Goal: Book appointment/travel/reservation

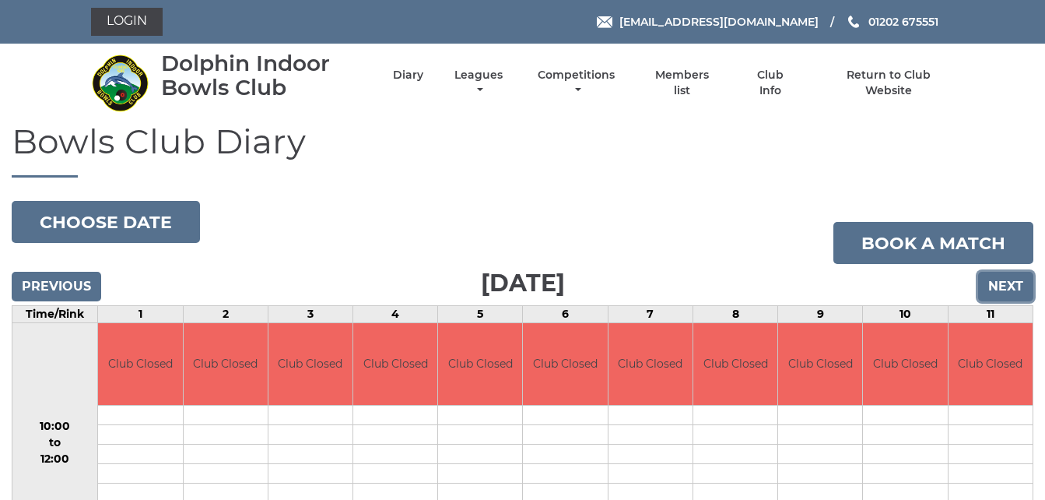
click at [996, 283] on input "Next" at bounding box center [1005, 287] width 55 height 30
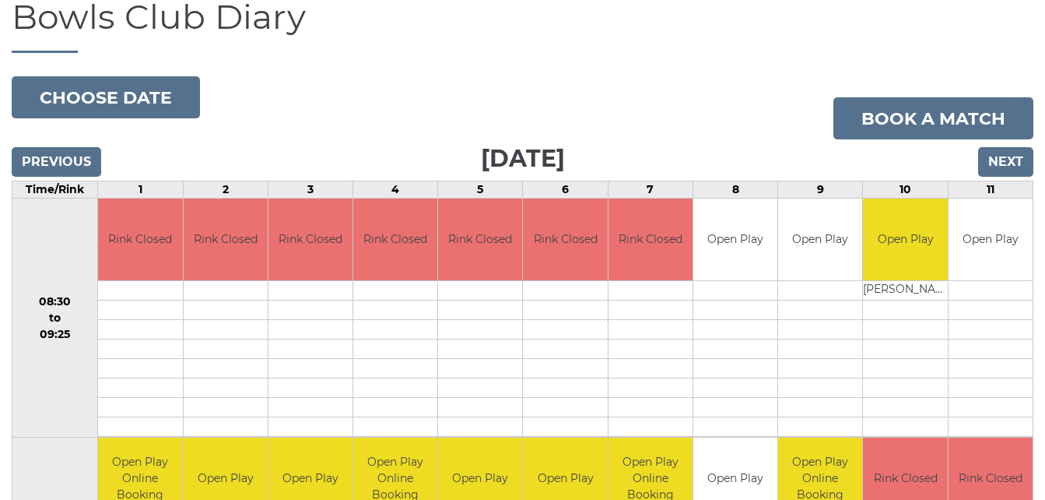
scroll to position [93, 0]
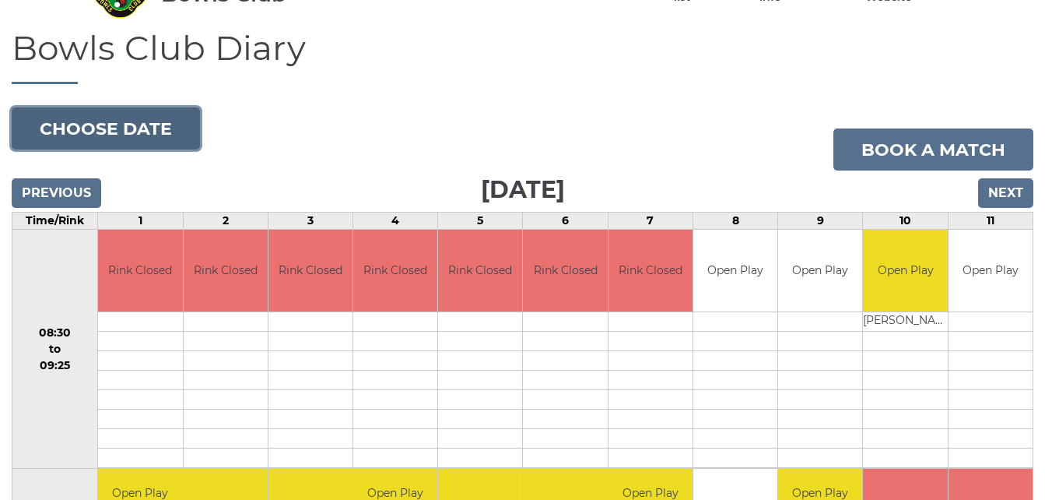
click at [164, 125] on button "Choose date" at bounding box center [106, 128] width 188 height 42
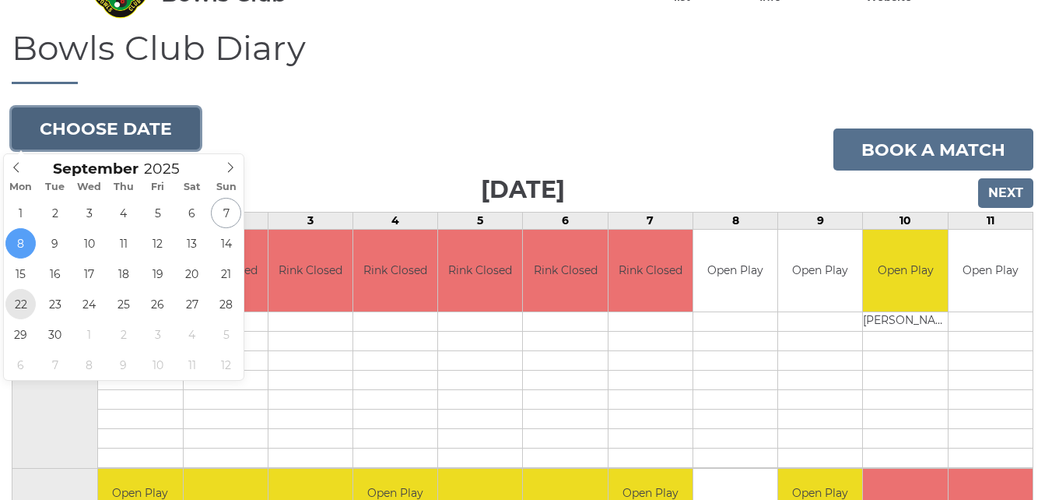
type input "2025-09-22"
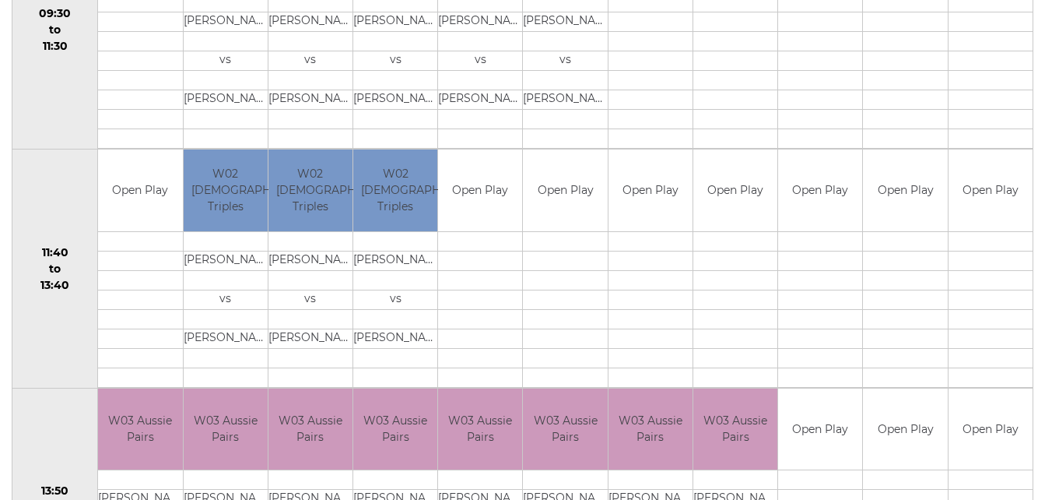
scroll to position [654, 0]
